Goal: Task Accomplishment & Management: Complete application form

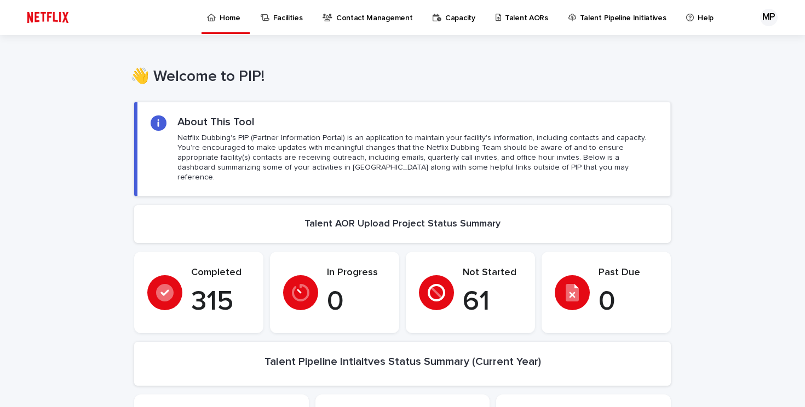
click at [358, 14] on p "Contact Management" at bounding box center [374, 11] width 76 height 23
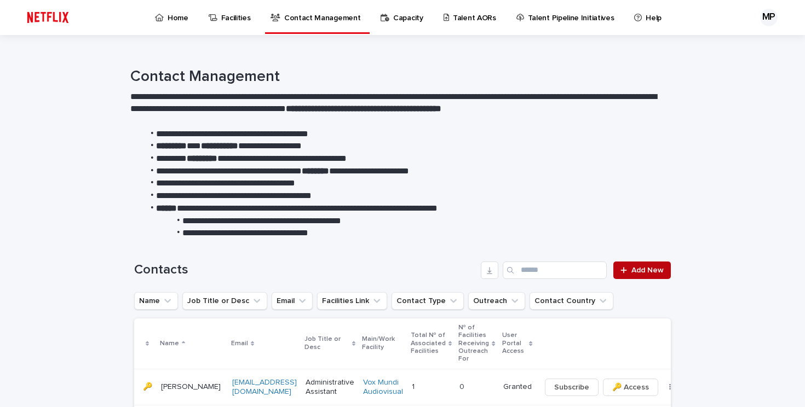
click at [635, 271] on span "Add New" at bounding box center [647, 271] width 32 height 8
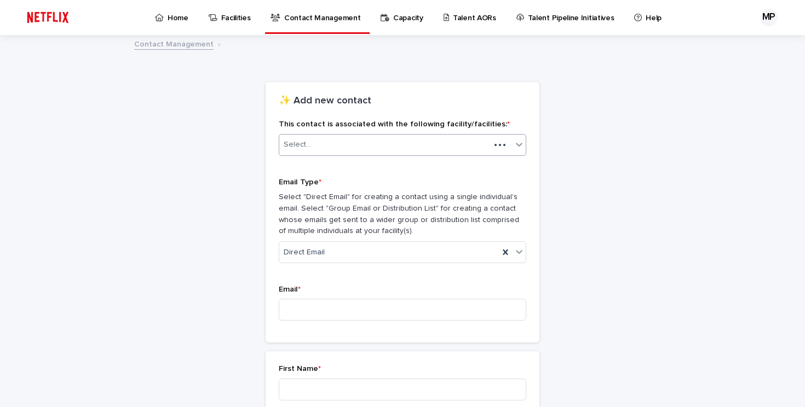
click at [312, 142] on div "Select..." at bounding box center [384, 145] width 211 height 18
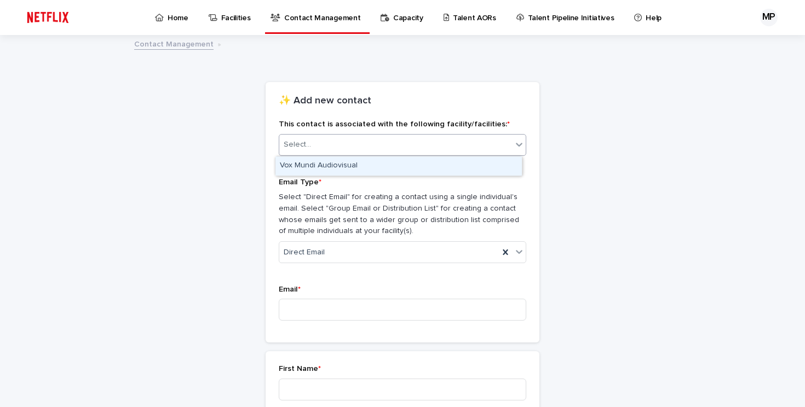
click at [365, 161] on div "Vox Mundi Audiovisual" at bounding box center [398, 166] width 246 height 19
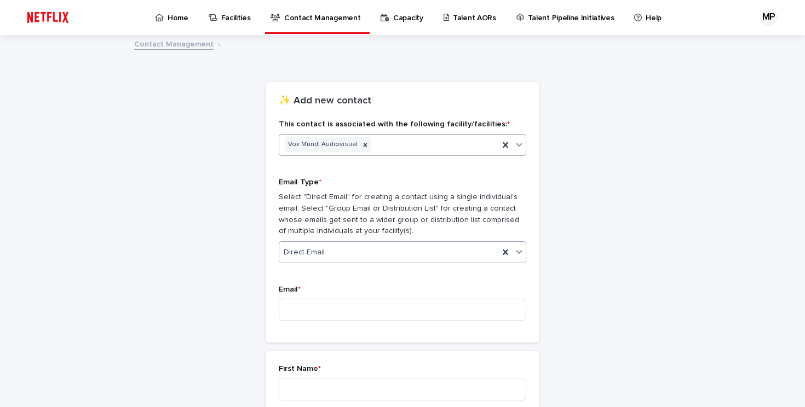
click at [339, 254] on div "Direct Email" at bounding box center [389, 253] width 220 height 18
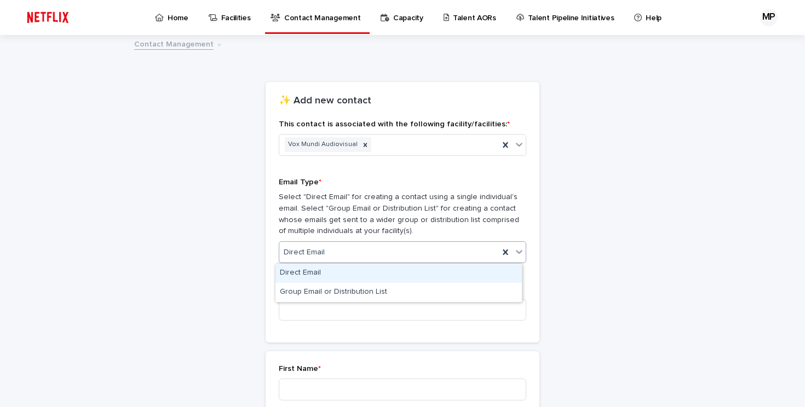
drag, startPoint x: 339, startPoint y: 254, endPoint x: 338, endPoint y: 271, distance: 17.5
click at [339, 253] on div "Direct Email" at bounding box center [389, 253] width 220 height 18
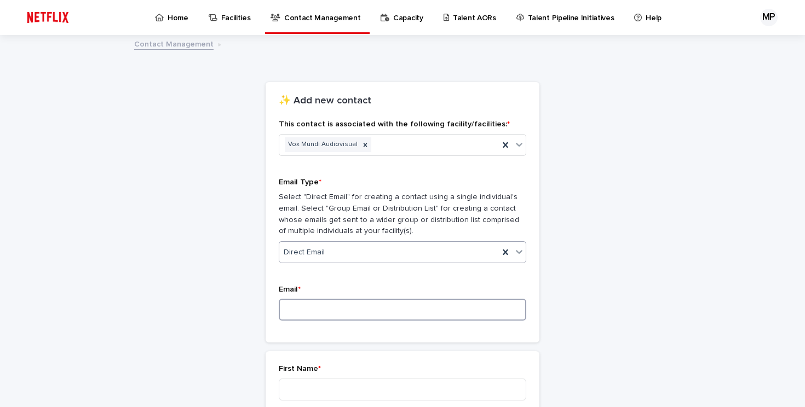
click at [331, 303] on input at bounding box center [402, 310] width 247 height 22
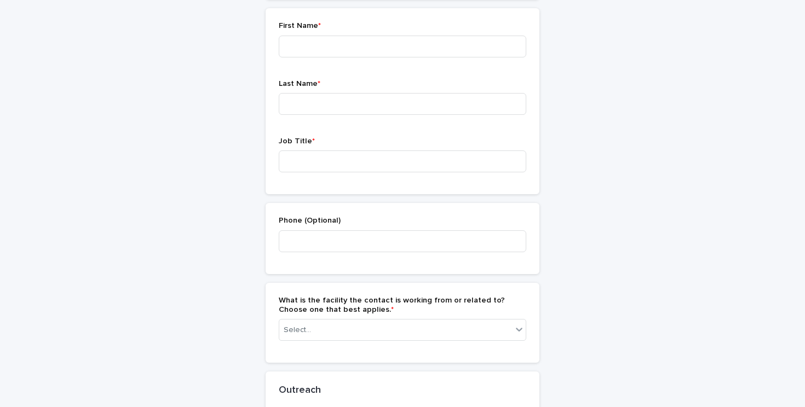
scroll to position [344, 0]
type input "**********"
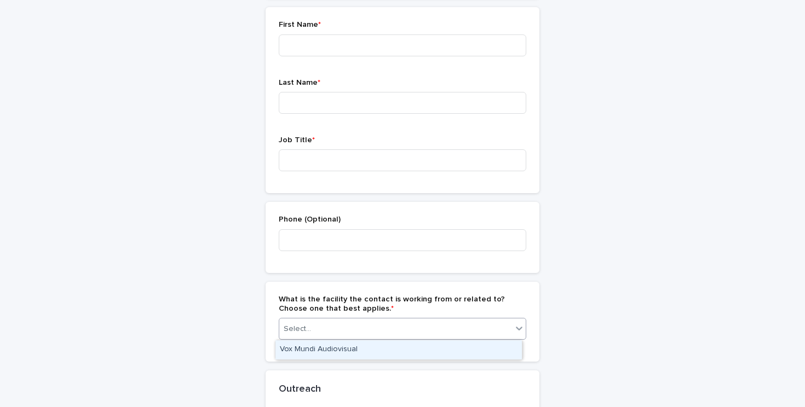
click at [421, 326] on div "Select..." at bounding box center [395, 329] width 233 height 18
click at [678, 297] on div "**********" at bounding box center [402, 146] width 805 height 909
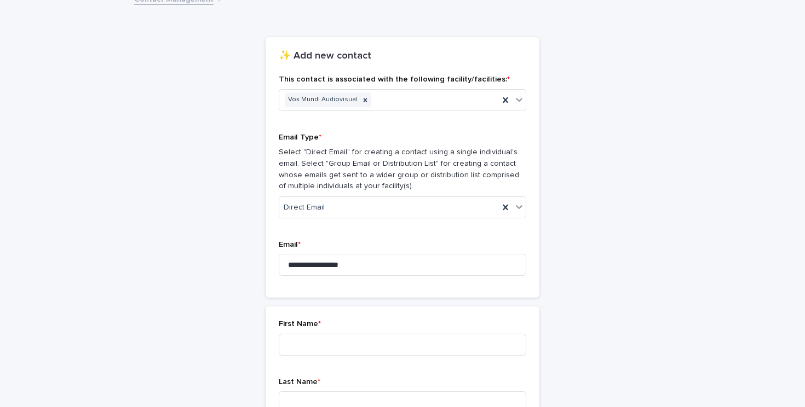
scroll to position [0, 0]
